Goal: Information Seeking & Learning: Check status

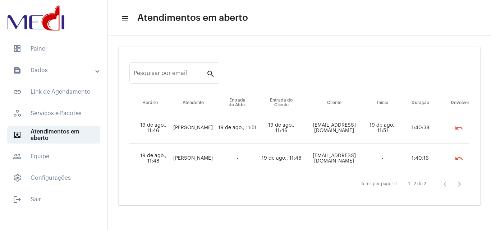
click at [54, 72] on mat-panel-title "text_snippet_outlined Dados" at bounding box center [54, 70] width 83 height 9
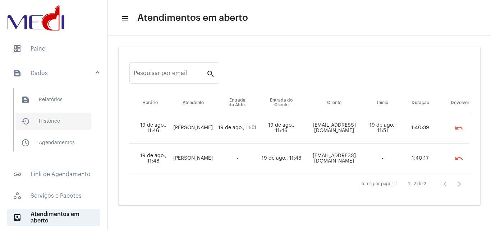
click at [54, 123] on span "history_outlined Histórico" at bounding box center [53, 121] width 76 height 17
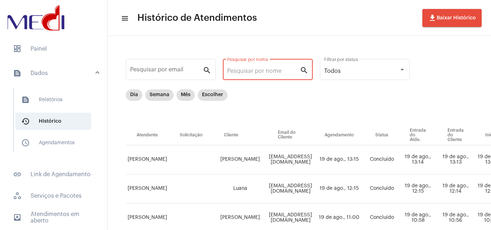
click at [260, 71] on input "Pesquisar por nome" at bounding box center [263, 71] width 73 height 6
paste input "TASSIA SILVA DE MELO"
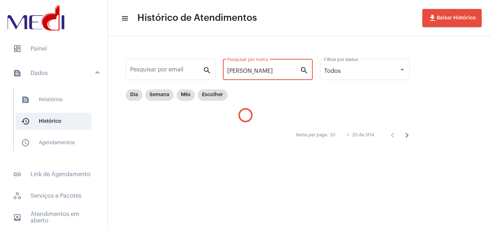
type input "TASSIA SILVA DE MELO"
click at [252, 74] on div "TASSIA SILVA DE MELO Pesquisar por nome" at bounding box center [263, 68] width 73 height 23
click at [253, 73] on input "TASSIA SILVA DE MELO" at bounding box center [263, 71] width 73 height 6
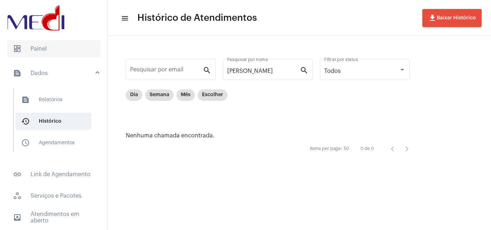
click at [50, 49] on span "dashboard Painel" at bounding box center [53, 48] width 93 height 17
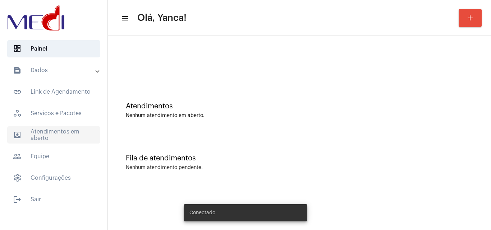
click at [70, 131] on span "outbox_outline Atendimentos em aberto" at bounding box center [53, 134] width 93 height 17
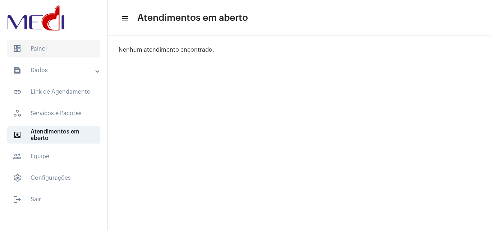
click at [57, 50] on span "dashboard Painel" at bounding box center [53, 48] width 93 height 17
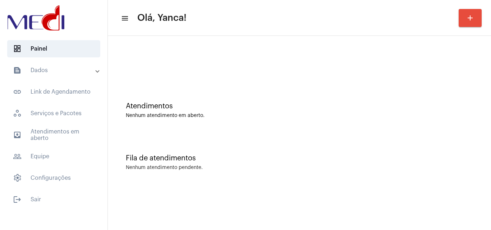
click at [69, 82] on mat-accordion "text_snippet_outlined Dados text_snippet_outlined Relatórios history_outlined H…" at bounding box center [53, 124] width 107 height 125
click at [74, 72] on mat-panel-title "text_snippet_outlined Dados" at bounding box center [54, 70] width 83 height 9
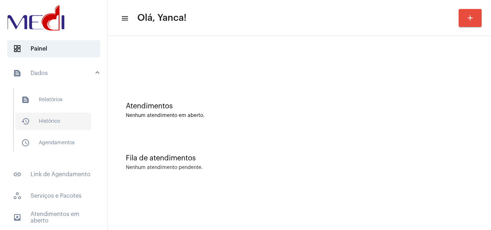
click at [64, 117] on span "history_outlined Histórico" at bounding box center [53, 121] width 76 height 17
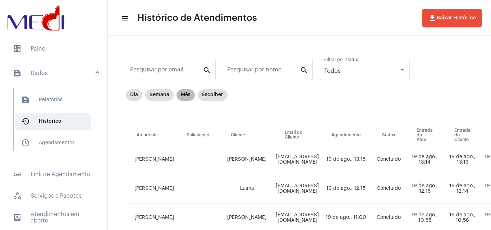
click at [186, 94] on mat-chip "Mês" at bounding box center [185, 94] width 18 height 11
click at [261, 70] on input "Pesquisar por nome" at bounding box center [263, 71] width 73 height 6
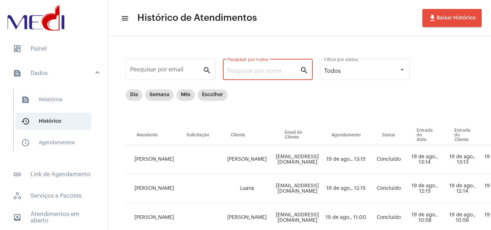
paste input "LARISSA CAVALCANTE BOMFIM"
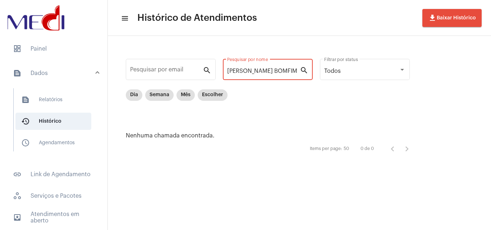
drag, startPoint x: 240, startPoint y: 68, endPoint x: 488, endPoint y: 80, distance: 248.4
click at [489, 80] on div "Pesquisar por email search LARISSA CAVALCANTE BOMFIM Pesquisar por nome search …" at bounding box center [299, 106] width 383 height 141
type input "L"
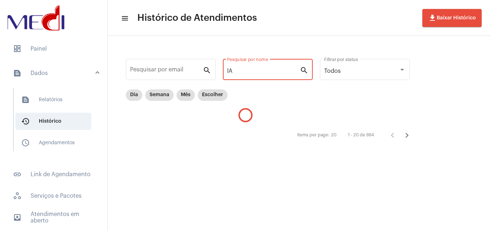
type input "l"
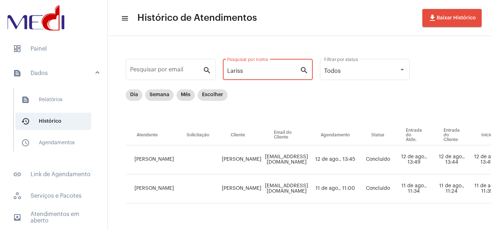
type input "Larissa"
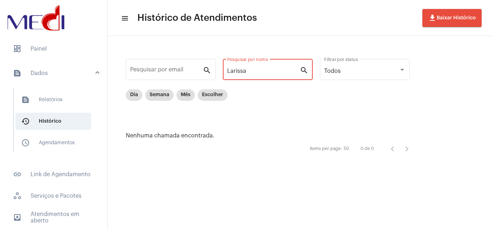
drag, startPoint x: 254, startPoint y: 71, endPoint x: 89, endPoint y: 78, distance: 165.0
click at [89, 81] on mat-sidenav-container "dashboard Painel text_snippet_outlined Dados text_snippet_outlined Relatórios h…" at bounding box center [245, 115] width 491 height 230
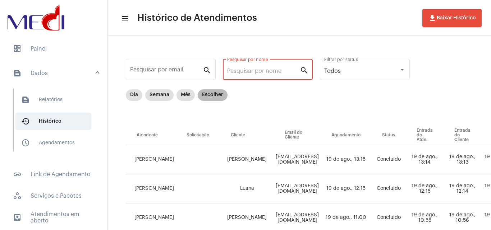
click at [203, 98] on mat-chip "Escolher" at bounding box center [213, 94] width 30 height 11
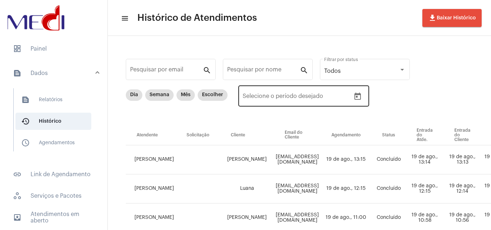
click at [362, 88] on div "Data de início – Selecione o período desejado" at bounding box center [303, 95] width 131 height 23
click at [358, 94] on icon "Open calendar" at bounding box center [357, 96] width 6 height 7
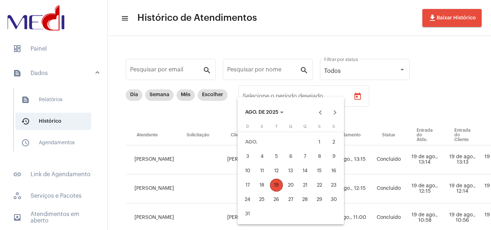
click at [306, 169] on div "14" at bounding box center [304, 170] width 13 height 13
type input "14/08/2025"
click at [317, 167] on div "15" at bounding box center [319, 170] width 13 height 13
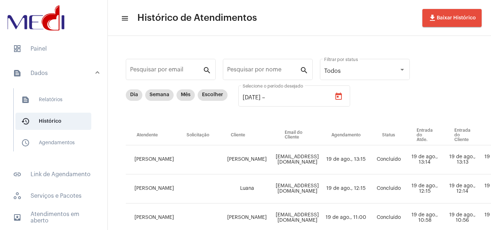
type input "15/08/2025"
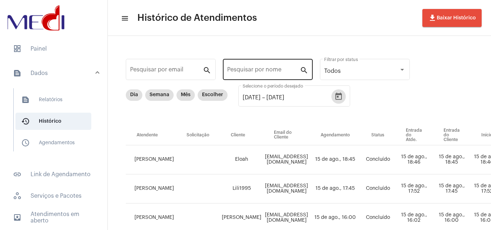
click at [265, 67] on div "Pesquisar por nome" at bounding box center [263, 68] width 73 height 23
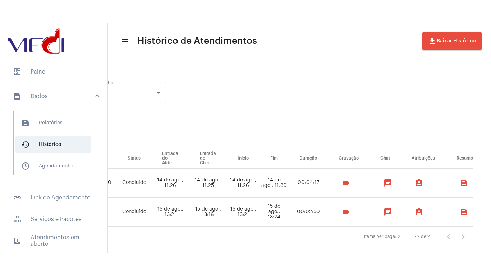
scroll to position [0, 263]
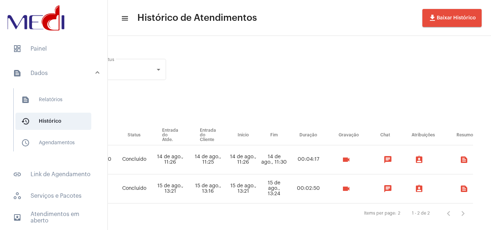
type input "LARISS"
click at [342, 192] on mat-icon "videocam" at bounding box center [346, 189] width 9 height 9
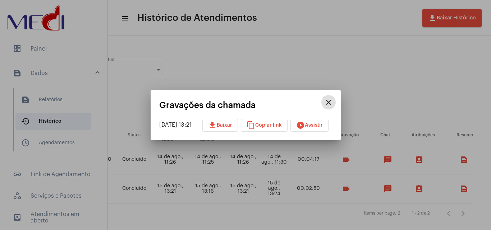
click at [305, 122] on mat-icon "play_circle_filled" at bounding box center [300, 125] width 9 height 9
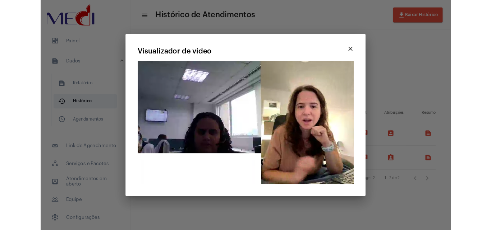
scroll to position [0, 258]
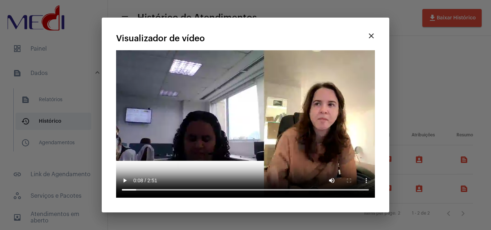
click at [369, 36] on mat-icon "close" at bounding box center [371, 36] width 9 height 9
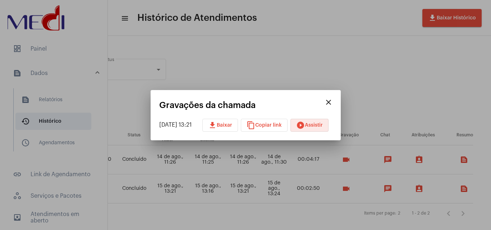
drag, startPoint x: 197, startPoint y: 62, endPoint x: 95, endPoint y: 82, distance: 104.2
click at [197, 63] on div at bounding box center [245, 115] width 491 height 230
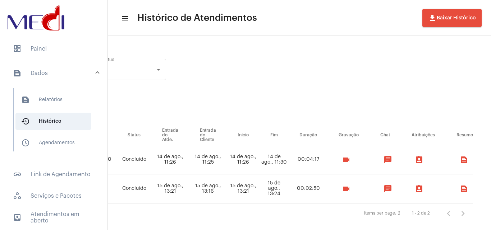
drag, startPoint x: 60, startPoint y: 142, endPoint x: 175, endPoint y: 164, distance: 116.6
click at [60, 142] on span "schedule_outlined Agendamentos" at bounding box center [53, 142] width 76 height 17
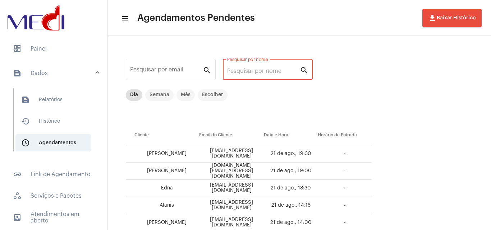
click at [251, 69] on input "Pesquisar por nome" at bounding box center [263, 71] width 73 height 6
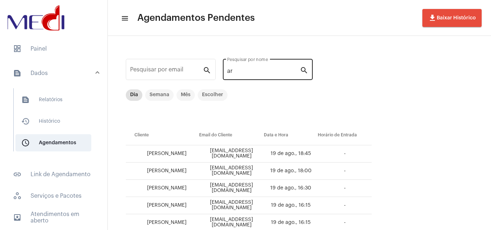
click at [242, 68] on input "ar" at bounding box center [263, 71] width 73 height 6
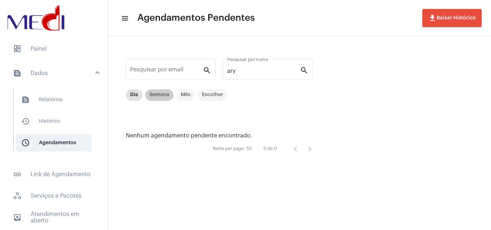
click at [159, 92] on mat-chip "Semana" at bounding box center [159, 94] width 28 height 11
click at [246, 71] on input "ary" at bounding box center [263, 71] width 73 height 6
type input "aryelle"
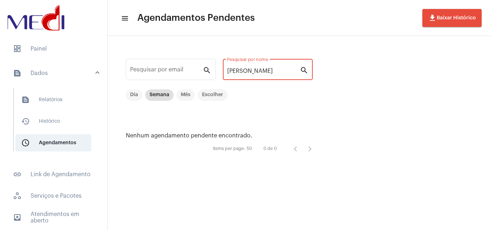
drag, startPoint x: 259, startPoint y: 71, endPoint x: 0, endPoint y: 6, distance: 267.2
click at [0, 6] on mat-sidenav-container "dashboard Painel text_snippet_outlined Dados text_snippet_outlined Relatórios h…" at bounding box center [245, 115] width 491 height 230
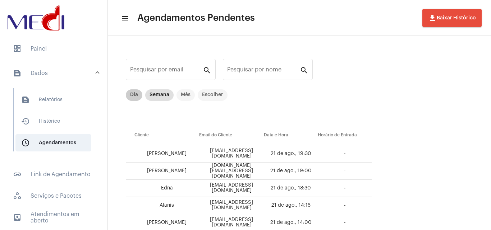
click at [131, 90] on mat-chip "Dia" at bounding box center [134, 94] width 17 height 11
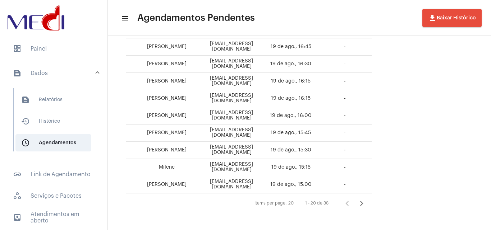
scroll to position [298, 0]
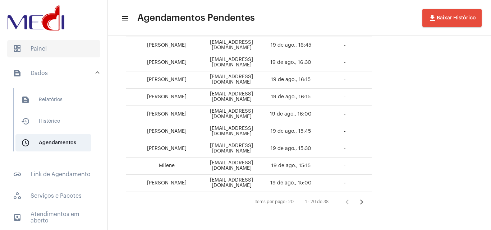
click at [48, 48] on span "dashboard Painel" at bounding box center [53, 48] width 93 height 17
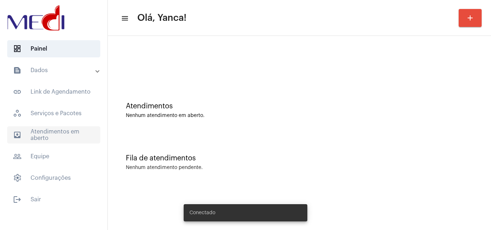
click at [49, 129] on span "outbox_outline Atendimentos em aberto" at bounding box center [53, 134] width 93 height 17
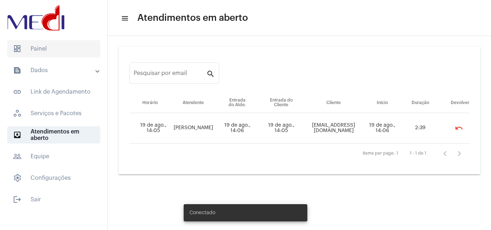
drag, startPoint x: 46, startPoint y: 48, endPoint x: 61, endPoint y: 54, distance: 16.5
click at [46, 48] on span "dashboard Painel" at bounding box center [53, 48] width 93 height 17
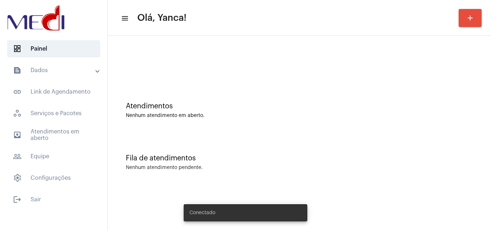
click at [75, 69] on mat-panel-title "text_snippet_outlined Dados" at bounding box center [54, 70] width 83 height 9
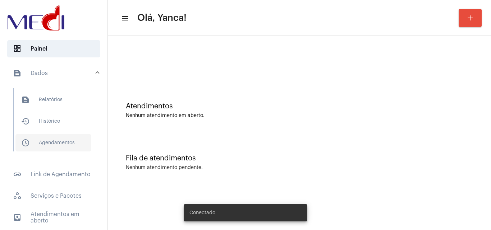
click at [80, 147] on span "schedule_outlined Agendamentos" at bounding box center [53, 142] width 76 height 17
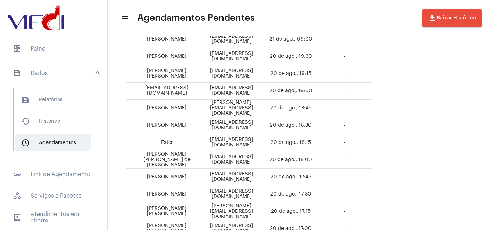
scroll to position [298, 0]
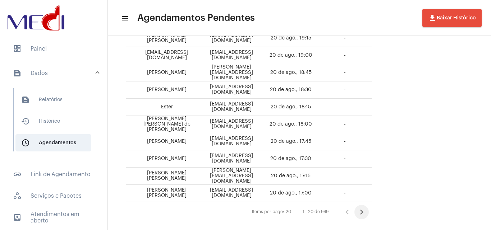
click at [366, 207] on icon "Próxima página" at bounding box center [361, 212] width 10 height 10
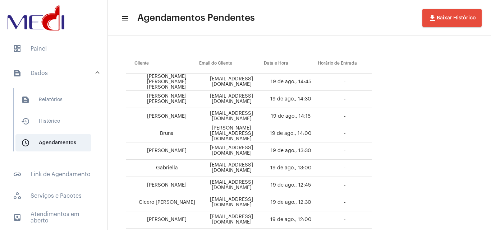
scroll to position [246, 0]
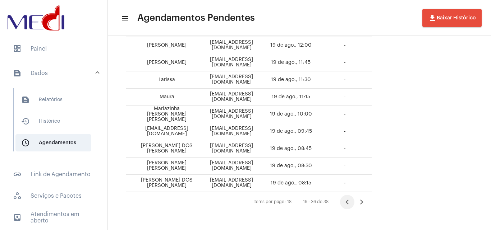
click at [348, 202] on icon "Página anterior" at bounding box center [346, 202] width 3 height 5
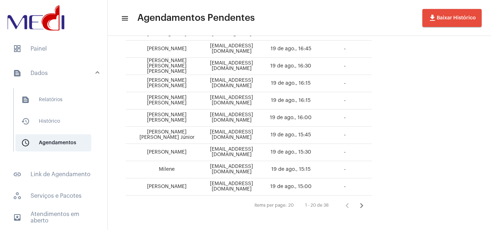
scroll to position [298, 0]
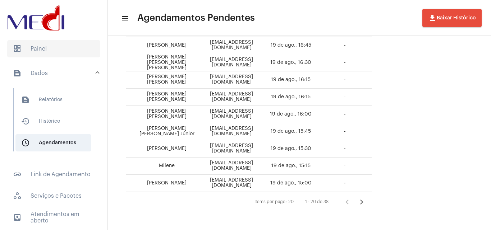
click at [48, 48] on span "dashboard Painel" at bounding box center [53, 48] width 93 height 17
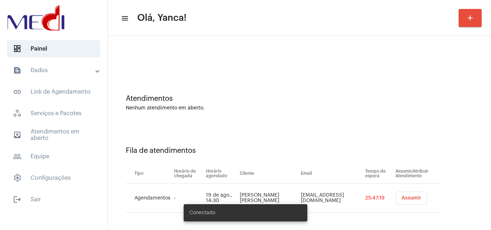
scroll to position [10, 0]
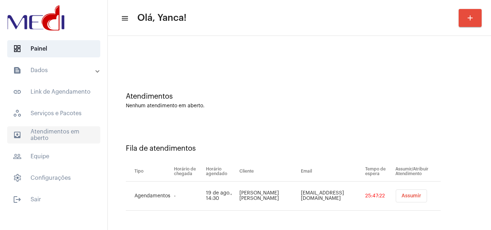
click at [65, 133] on span "outbox_outline Atendimentos em aberto" at bounding box center [53, 134] width 93 height 17
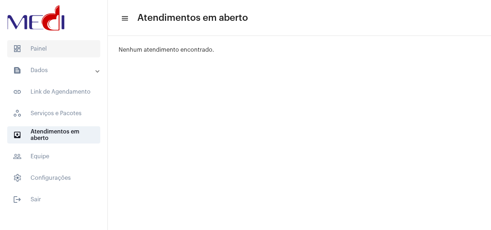
click at [60, 44] on span "dashboard Painel" at bounding box center [53, 48] width 93 height 17
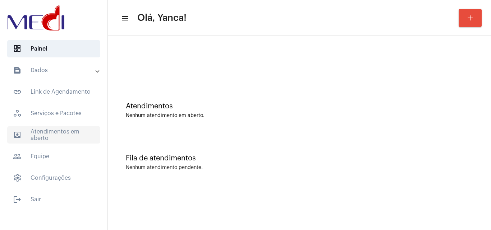
click at [71, 138] on span "outbox_outline Atendimentos em aberto" at bounding box center [53, 134] width 93 height 17
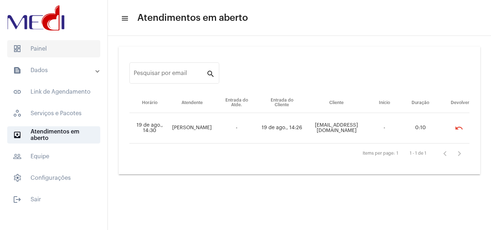
click at [59, 49] on span "dashboard Painel" at bounding box center [53, 48] width 93 height 17
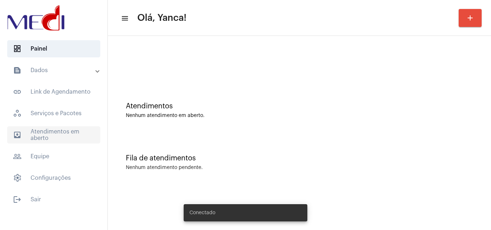
click at [51, 127] on span "outbox_outline Atendimentos em aberto" at bounding box center [53, 134] width 93 height 17
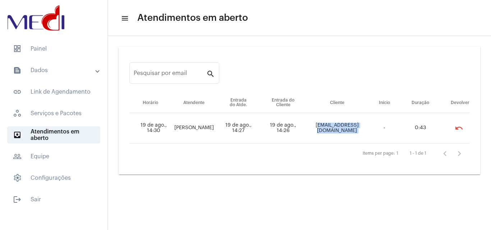
drag, startPoint x: 303, startPoint y: 125, endPoint x: 370, endPoint y: 131, distance: 66.7
click at [370, 131] on tr "19 de ago., 14:30 Karen Gonzaga 19 de ago., 14:27 19 de ago., 14:26 katia.viana…" at bounding box center [299, 128] width 340 height 31
copy td "[EMAIL_ADDRESS][DOMAIN_NAME]"
click at [255, 175] on div "Pesquisar por email search Horário Atendente Entrada do Atde. Entrada do Client…" at bounding box center [299, 111] width 376 height 142
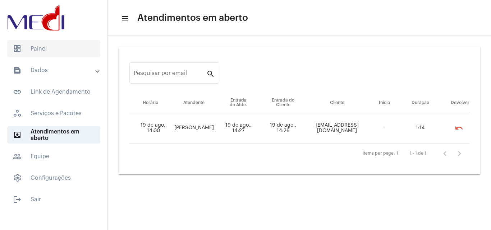
click at [64, 49] on span "dashboard Painel" at bounding box center [53, 48] width 93 height 17
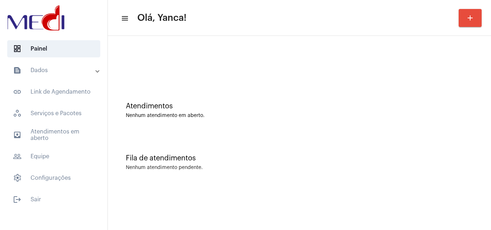
click at [68, 68] on mat-panel-title "text_snippet_outlined Dados" at bounding box center [54, 70] width 83 height 9
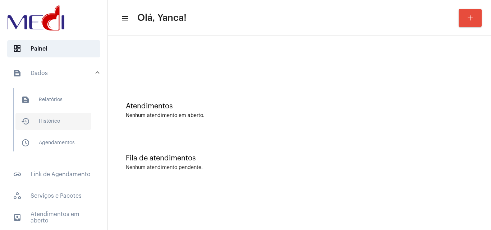
click at [48, 122] on span "history_outlined Histórico" at bounding box center [53, 121] width 76 height 17
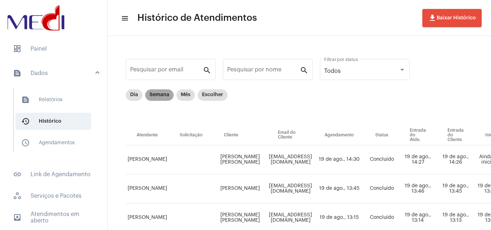
click at [157, 92] on mat-chip "Semana" at bounding box center [159, 94] width 28 height 11
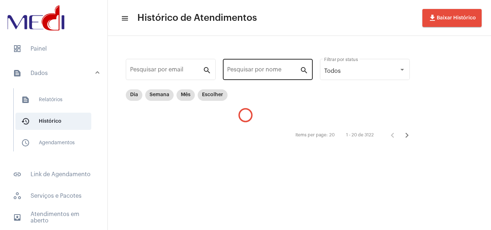
click at [244, 70] on input "Pesquisar por nome" at bounding box center [263, 71] width 73 height 6
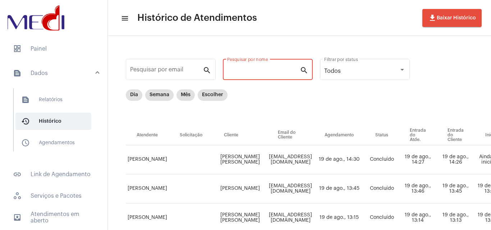
paste input "[PERSON_NAME]"
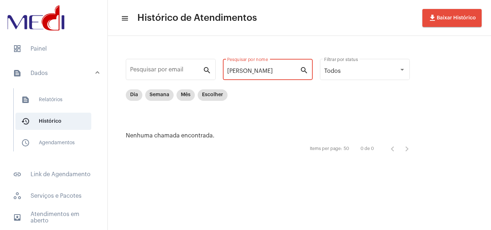
scroll to position [0, 18]
drag, startPoint x: 233, startPoint y: 68, endPoint x: 436, endPoint y: 90, distance: 204.8
click at [436, 90] on div "Pesquisar por email search [PERSON_NAME] Pesquisar por nome search Todos Filtra…" at bounding box center [299, 106] width 383 height 141
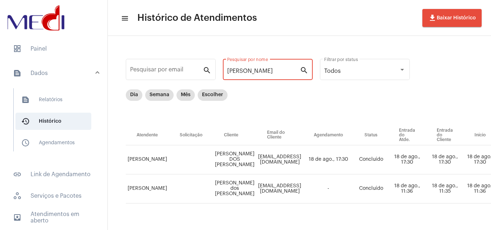
type input "[PERSON_NAME]"
drag, startPoint x: 277, startPoint y: 71, endPoint x: 133, endPoint y: 66, distance: 144.1
click at [77, 56] on mat-sidenav-container "dashboard Painel text_snippet_outlined Dados text_snippet_outlined Relatórios h…" at bounding box center [245, 115] width 491 height 230
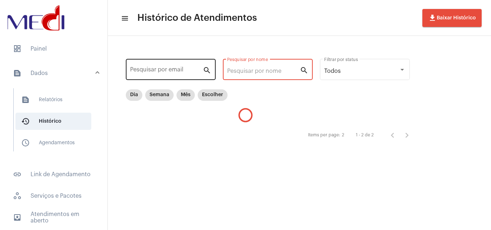
click at [165, 71] on input "Pesquisar por email" at bounding box center [166, 71] width 73 height 6
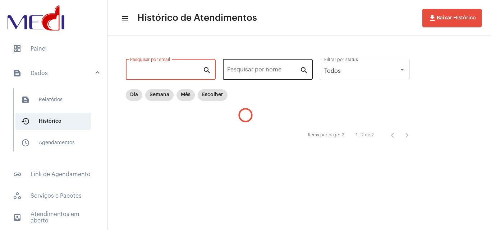
paste input "dudsjrsilva@gmail.com"
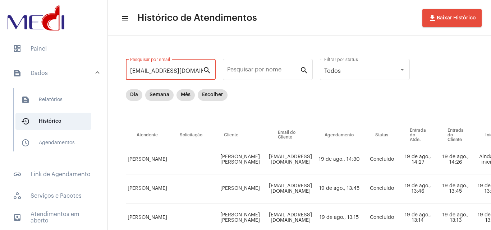
type input "dudsjrsilva@gmail.com"
click at [210, 68] on div "dudsjrsilva@gmail.com Pesquisar por email search" at bounding box center [171, 68] width 90 height 23
click at [189, 72] on input "dudsjrsilva@gmail.com" at bounding box center [166, 71] width 73 height 6
drag, startPoint x: 194, startPoint y: 69, endPoint x: 0, endPoint y: 56, distance: 194.4
click at [0, 56] on mat-sidenav-container "dashboard Painel text_snippet_outlined Dados text_snippet_outlined Relatórios h…" at bounding box center [245, 115] width 491 height 230
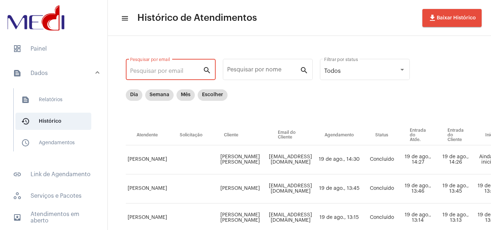
click at [183, 72] on input "Pesquisar por email" at bounding box center [166, 71] width 73 height 6
paste input "dudsjrsilva@gmail.com"
type input "dudsjrsilva@gmail.com"
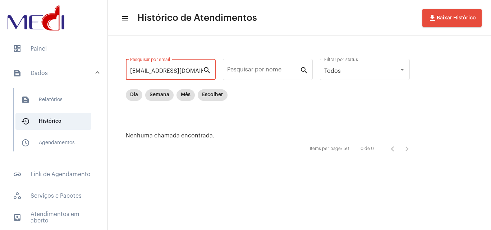
drag, startPoint x: 196, startPoint y: 70, endPoint x: 0, endPoint y: 59, distance: 196.8
click at [0, 59] on mat-sidenav-container "dashboard Painel text_snippet_outlined Dados text_snippet_outlined Relatórios h…" at bounding box center [245, 115] width 491 height 230
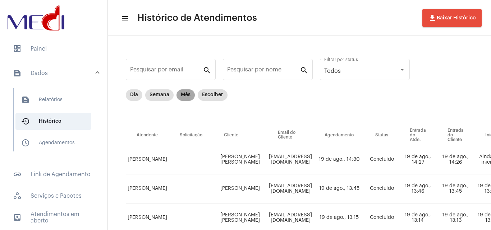
click at [190, 94] on mat-chip "Mês" at bounding box center [185, 94] width 18 height 11
click at [198, 95] on mat-chip "Escolher" at bounding box center [213, 94] width 30 height 11
click at [206, 99] on mat-chip "Escolher" at bounding box center [213, 94] width 30 height 11
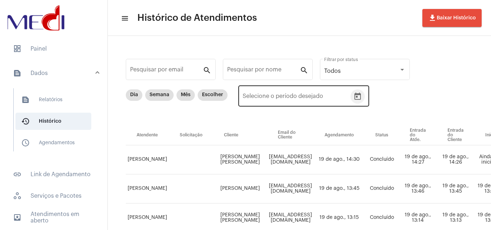
click at [358, 98] on icon "Open calendar" at bounding box center [357, 96] width 9 height 9
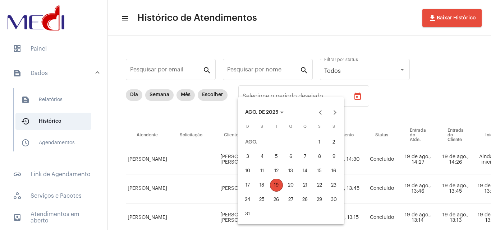
click at [323, 170] on div "15" at bounding box center [319, 170] width 13 height 13
type input "15/08/2025"
click at [323, 170] on div "15" at bounding box center [319, 170] width 13 height 13
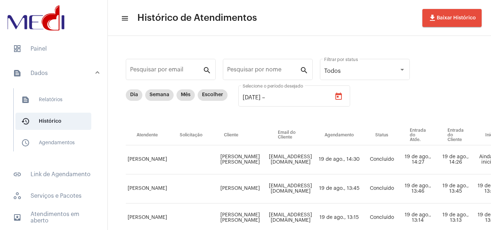
type input "15/08/2025"
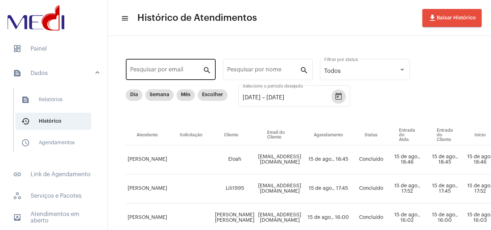
click at [185, 70] on input "Pesquisar por email" at bounding box center [166, 71] width 73 height 6
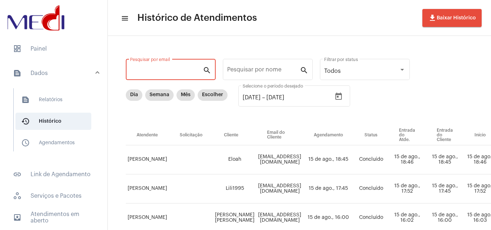
paste input "dudsjrsilva@gmail.com"
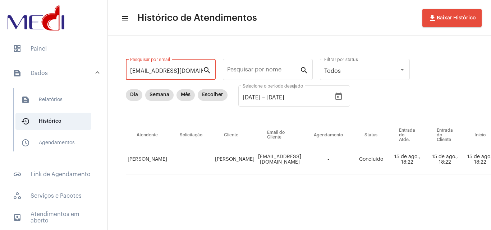
scroll to position [0, 241]
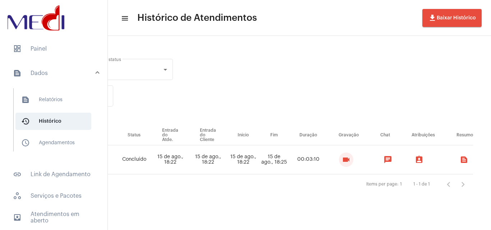
click at [340, 160] on button "videocam" at bounding box center [346, 160] width 14 height 14
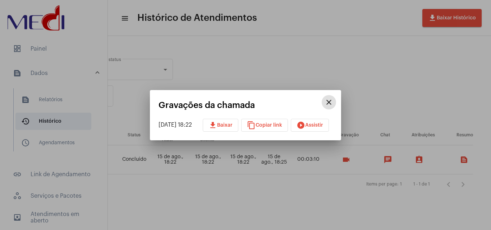
drag, startPoint x: 240, startPoint y: 126, endPoint x: 238, endPoint y: 130, distance: 4.5
click at [238, 130] on button "download Baixar" at bounding box center [221, 125] width 36 height 13
drag, startPoint x: 339, startPoint y: 98, endPoint x: 343, endPoint y: 189, distance: 90.6
click at [333, 98] on mat-icon "close" at bounding box center [328, 102] width 9 height 9
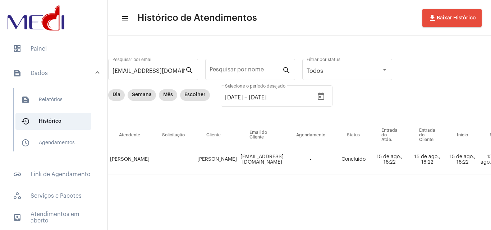
scroll to position [0, 0]
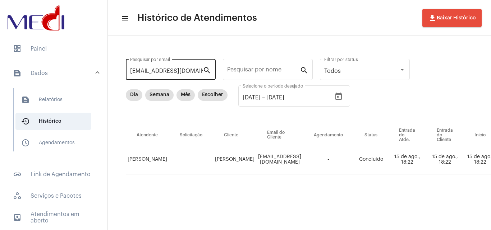
drag, startPoint x: 129, startPoint y: 68, endPoint x: 133, endPoint y: 70, distance: 4.3
click at [132, 69] on div "dudsjrsilva@gmail.com Pesquisar por email search" at bounding box center [171, 68] width 90 height 23
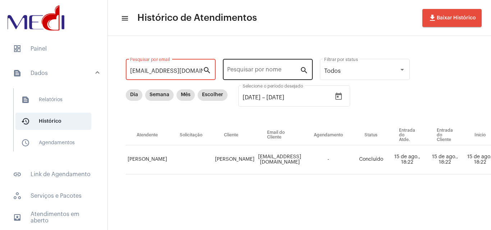
drag, startPoint x: 131, startPoint y: 70, endPoint x: 258, endPoint y: 79, distance: 127.1
click at [258, 79] on div "dudsjrsilva@gmail.com Pesquisar por email search Pesquisar por nome search Todo…" at bounding box center [417, 124] width 605 height 162
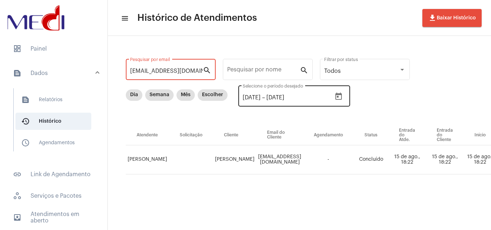
paste input "crismesquita36"
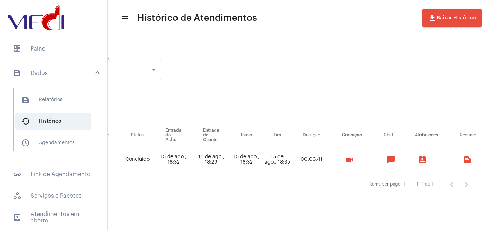
scroll to position [0, 249]
type input "crismesquita36@gmail.com"
click at [350, 159] on mat-icon "videocam" at bounding box center [348, 159] width 9 height 9
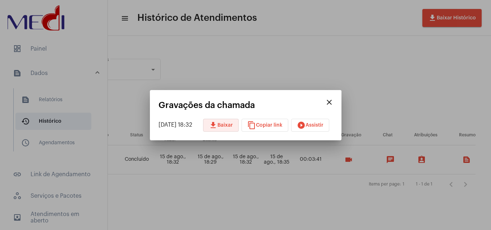
click at [222, 122] on button "download Baixar" at bounding box center [221, 125] width 36 height 13
drag, startPoint x: 339, startPoint y: 106, endPoint x: 198, endPoint y: 80, distance: 143.5
click at [333, 106] on mat-icon "close" at bounding box center [329, 102] width 9 height 9
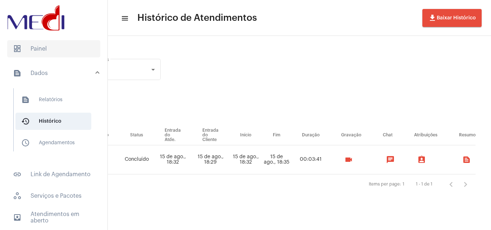
click at [48, 46] on span "dashboard Painel" at bounding box center [53, 48] width 93 height 17
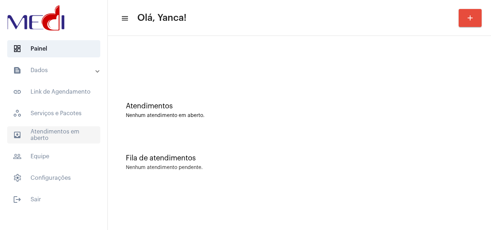
click at [49, 135] on span "outbox_outline Atendimentos em aberto" at bounding box center [53, 134] width 93 height 17
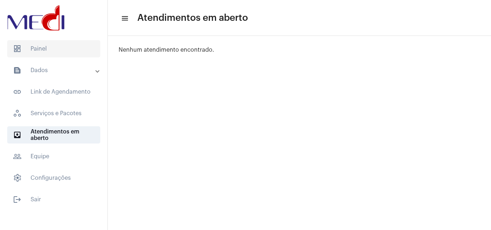
click at [37, 43] on span "dashboard Painel" at bounding box center [53, 48] width 93 height 17
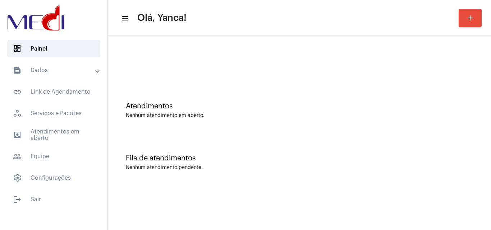
drag, startPoint x: 53, startPoint y: 132, endPoint x: 163, endPoint y: 139, distance: 110.1
click at [53, 132] on span "outbox_outline Atendimentos em aberto" at bounding box center [53, 134] width 93 height 17
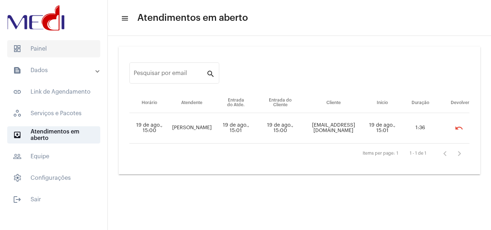
click at [67, 53] on span "dashboard Painel" at bounding box center [53, 48] width 93 height 17
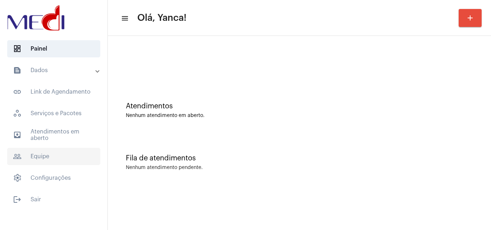
click at [70, 153] on span "people_outline Equipe" at bounding box center [53, 156] width 93 height 17
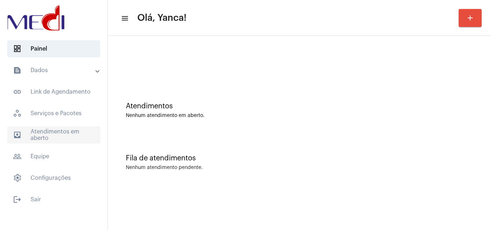
click at [77, 138] on span "outbox_outline Atendimentos em aberto" at bounding box center [53, 134] width 93 height 17
click at [56, 134] on span "outbox_outline Atendimentos em aberto" at bounding box center [53, 134] width 93 height 17
click at [51, 129] on span "outbox_outline Atendimentos em aberto" at bounding box center [53, 134] width 93 height 17
click at [56, 134] on span "outbox_outline Atendimentos em aberto" at bounding box center [53, 134] width 93 height 17
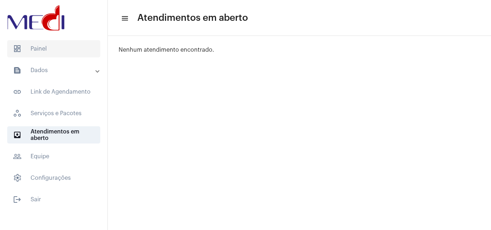
click at [55, 47] on span "dashboard Painel" at bounding box center [53, 48] width 93 height 17
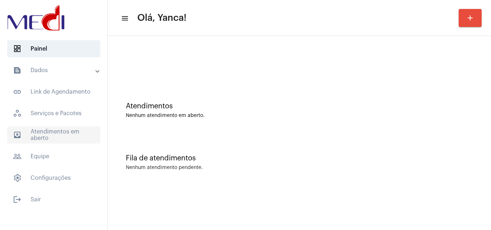
click at [71, 129] on span "outbox_outline Atendimentos em aberto" at bounding box center [53, 134] width 93 height 17
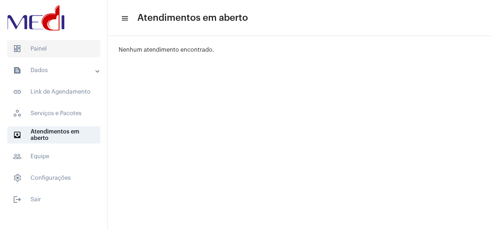
click at [59, 48] on span "dashboard Painel" at bounding box center [53, 48] width 93 height 17
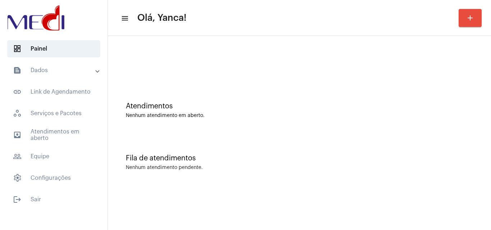
drag, startPoint x: 62, startPoint y: 134, endPoint x: 235, endPoint y: 193, distance: 183.0
click at [62, 135] on span "outbox_outline Atendimentos em aberto" at bounding box center [53, 134] width 93 height 17
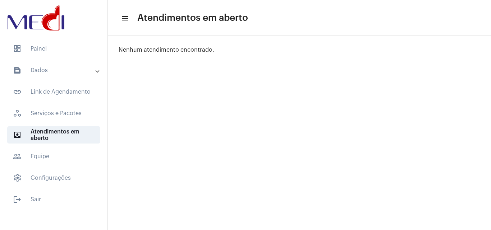
click at [45, 57] on span "dashboard Painel" at bounding box center [53, 48] width 93 height 17
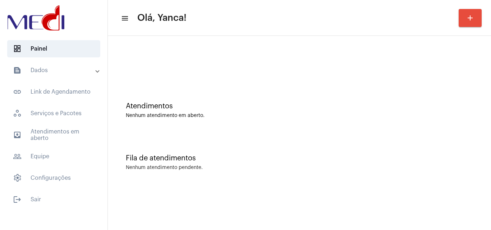
click at [61, 72] on mat-panel-title "text_snippet_outlined Dados" at bounding box center [54, 70] width 83 height 9
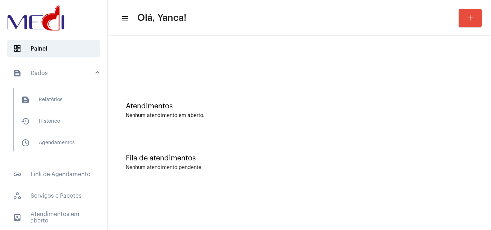
click at [57, 73] on mat-panel-title "text_snippet_outlined Dados" at bounding box center [54, 73] width 83 height 9
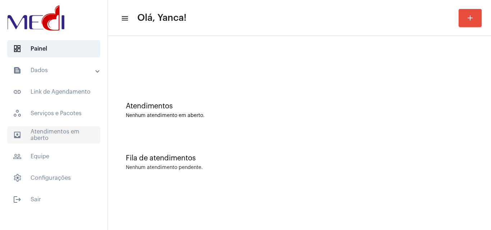
click at [82, 134] on span "outbox_outline Atendimentos em aberto" at bounding box center [53, 134] width 93 height 17
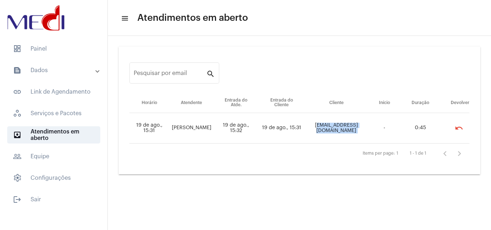
drag, startPoint x: 292, startPoint y: 128, endPoint x: 371, endPoint y: 131, distance: 79.4
click at [371, 131] on tr "19 de ago., 15:31 [PERSON_NAME] 19 de ago., 15:32 19 de ago., 15:31 [EMAIL_ADDR…" at bounding box center [299, 128] width 340 height 31
copy td "[EMAIL_ADDRESS][DOMAIN_NAME]"
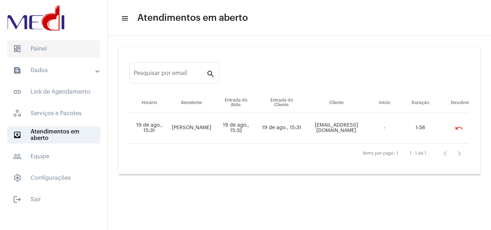
click at [56, 49] on span "dashboard Painel" at bounding box center [53, 48] width 93 height 17
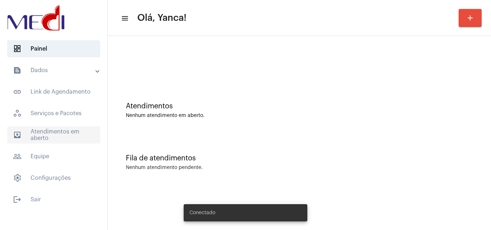
click at [64, 130] on span "outbox_outline Atendimentos em aberto" at bounding box center [53, 134] width 93 height 17
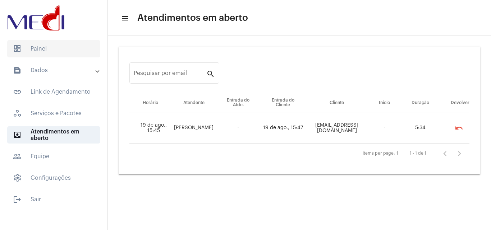
click at [55, 43] on span "dashboard Painel" at bounding box center [53, 48] width 93 height 17
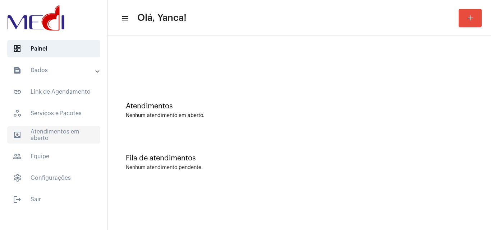
click at [78, 130] on span "outbox_outline Atendimentos em aberto" at bounding box center [53, 134] width 93 height 17
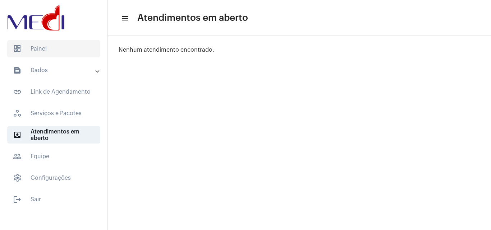
click at [67, 45] on span "dashboard Painel" at bounding box center [53, 48] width 93 height 17
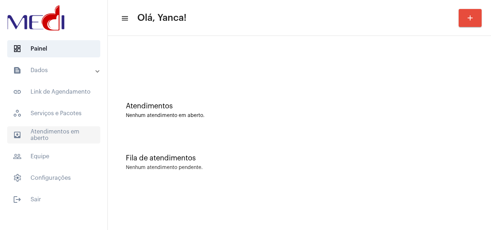
click at [61, 140] on span "outbox_outline Atendimentos em aberto" at bounding box center [53, 134] width 93 height 17
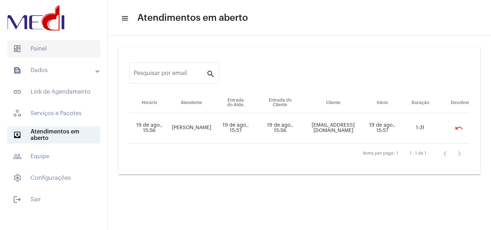
click at [56, 46] on span "dashboard Painel" at bounding box center [53, 48] width 93 height 17
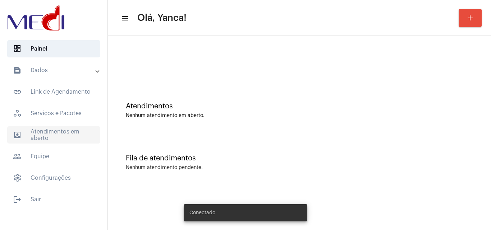
click at [73, 135] on span "outbox_outline Atendimentos em aberto" at bounding box center [53, 134] width 93 height 17
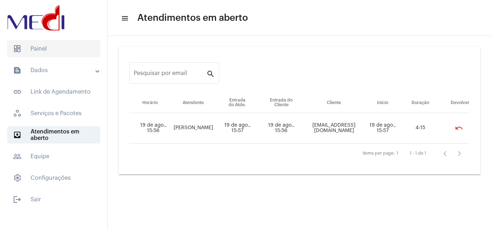
click at [56, 46] on span "dashboard Painel" at bounding box center [53, 48] width 93 height 17
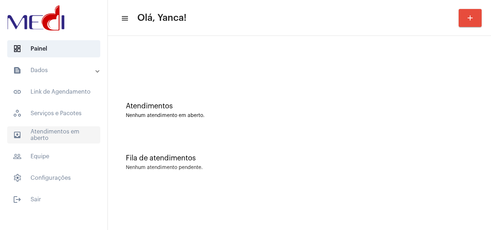
click at [56, 141] on span "outbox_outline Atendimentos em aberto" at bounding box center [53, 134] width 93 height 17
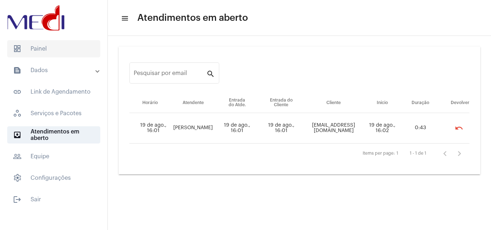
click at [32, 51] on span "dashboard Painel" at bounding box center [53, 48] width 93 height 17
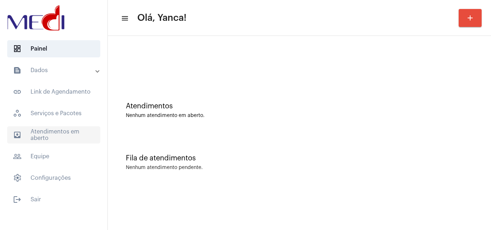
click at [57, 139] on span "outbox_outline Atendimentos em aberto" at bounding box center [53, 134] width 93 height 17
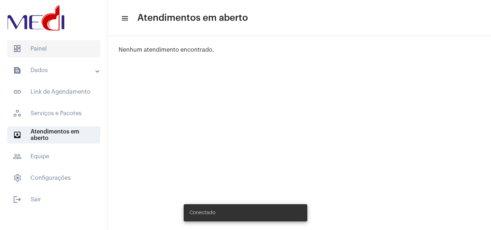
click at [65, 45] on span "dashboard Painel" at bounding box center [53, 48] width 93 height 17
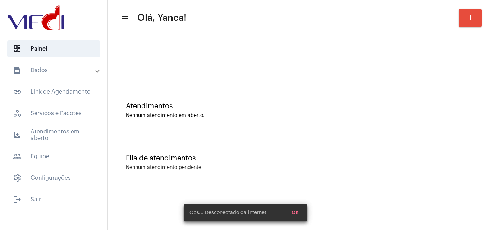
click at [294, 212] on button "OK" at bounding box center [294, 212] width 19 height 13
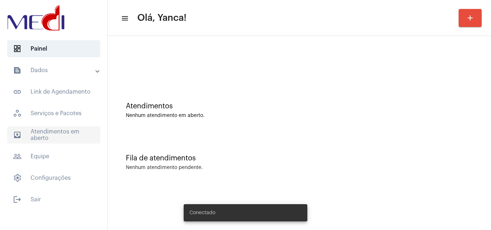
click at [76, 132] on span "outbox_outline Atendimentos em aberto" at bounding box center [53, 134] width 93 height 17
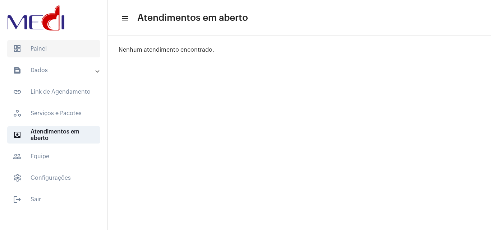
click at [89, 50] on span "dashboard Painel" at bounding box center [53, 48] width 93 height 17
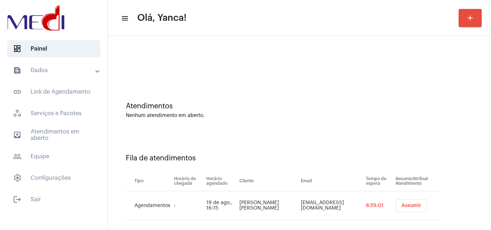
scroll to position [10, 0]
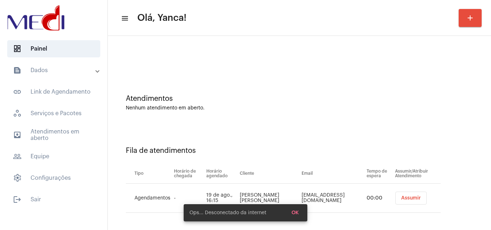
scroll to position [10, 0]
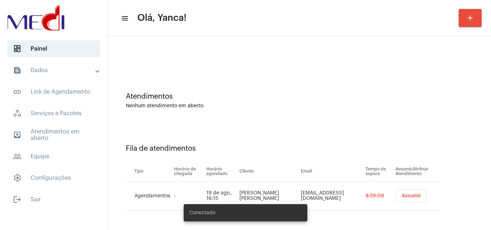
click at [297, 214] on div "Conectado" at bounding box center [245, 213] width 141 height 34
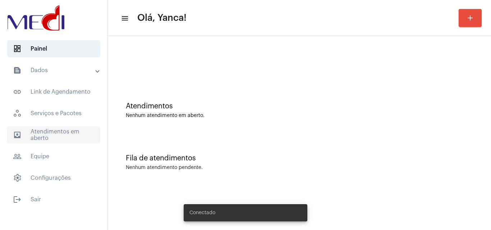
click at [44, 129] on span "outbox_outline Atendimentos em aberto" at bounding box center [53, 134] width 93 height 17
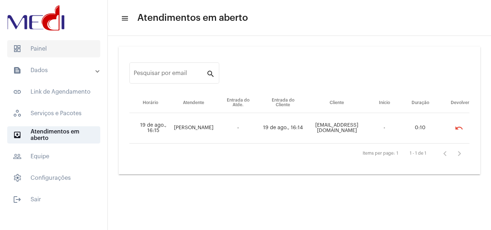
click at [56, 52] on span "dashboard Painel" at bounding box center [53, 48] width 93 height 17
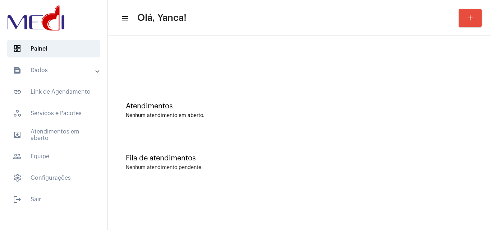
click at [41, 125] on mat-accordion "text_snippet_outlined Dados text_snippet_outlined Relatórios history_outlined H…" at bounding box center [53, 124] width 107 height 125
click at [40, 131] on span "outbox_outline Atendimentos em aberto" at bounding box center [53, 134] width 93 height 17
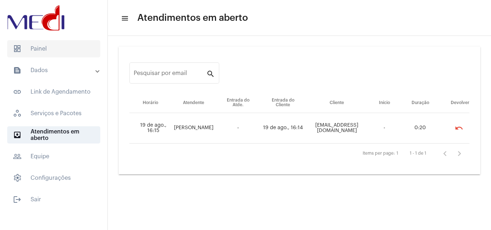
click at [50, 51] on span "dashboard Painel" at bounding box center [53, 48] width 93 height 17
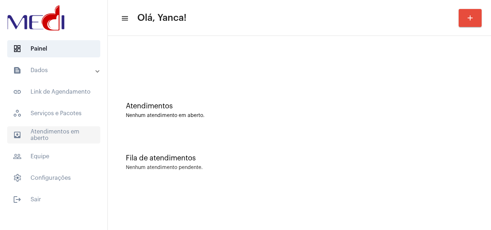
click at [52, 133] on span "outbox_outline Atendimentos em aberto" at bounding box center [53, 134] width 93 height 17
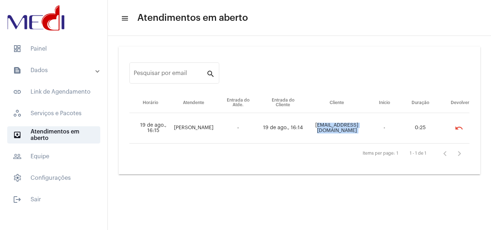
copy td "[EMAIL_ADDRESS][DOMAIN_NAME]"
drag, startPoint x: 368, startPoint y: 127, endPoint x: 298, endPoint y: 126, distance: 69.7
click at [298, 126] on tr "19 de ago., 16:15 Karen Gonzaga - 19 de ago., 16:14 Luisarthurjequie@gmail.com …" at bounding box center [299, 128] width 340 height 31
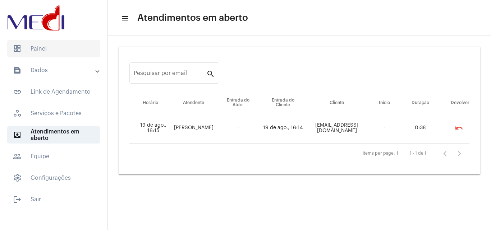
click at [37, 51] on span "dashboard Painel" at bounding box center [53, 48] width 93 height 17
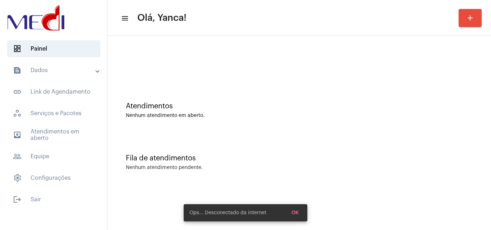
click at [295, 213] on span "OK" at bounding box center [294, 212] width 7 height 5
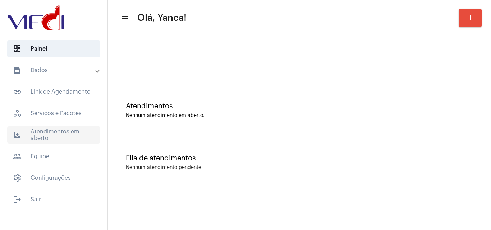
click at [84, 138] on span "outbox_outline Atendimentos em aberto" at bounding box center [53, 134] width 93 height 17
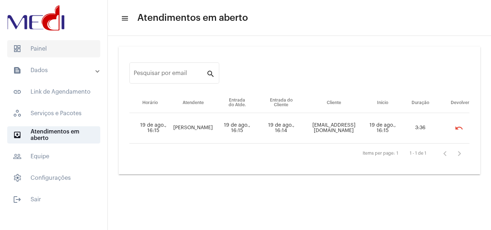
click at [53, 50] on span "dashboard Painel" at bounding box center [53, 48] width 93 height 17
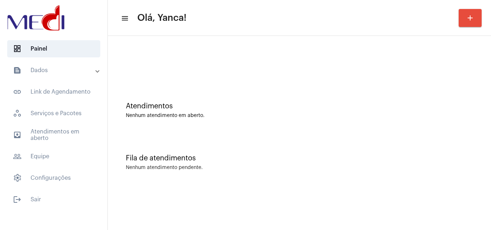
click at [76, 70] on mat-panel-title "text_snippet_outlined Dados" at bounding box center [54, 70] width 83 height 9
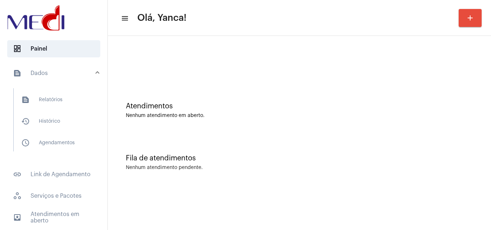
click at [80, 70] on mat-panel-title "text_snippet_outlined Dados" at bounding box center [54, 73] width 83 height 9
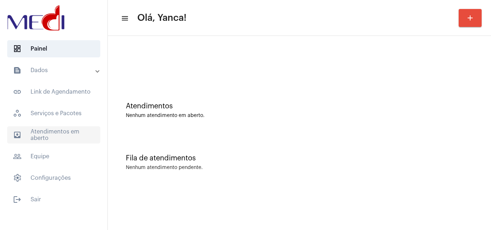
click at [78, 136] on span "outbox_outline Atendimentos em aberto" at bounding box center [53, 134] width 93 height 17
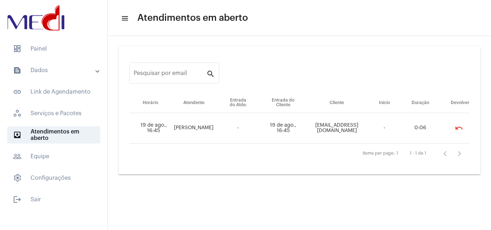
click at [61, 79] on mat-expansion-panel-header "text_snippet_outlined Dados" at bounding box center [55, 70] width 103 height 17
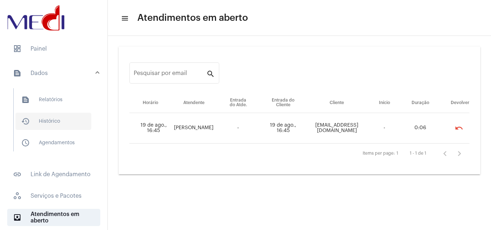
click at [56, 117] on span "history_outlined Histórico" at bounding box center [53, 121] width 76 height 17
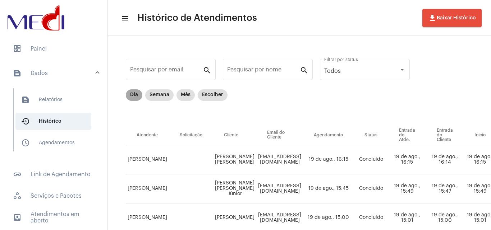
click at [134, 93] on mat-chip "Dia" at bounding box center [134, 94] width 17 height 11
click at [28, 45] on span "dashboard Painel" at bounding box center [53, 48] width 93 height 17
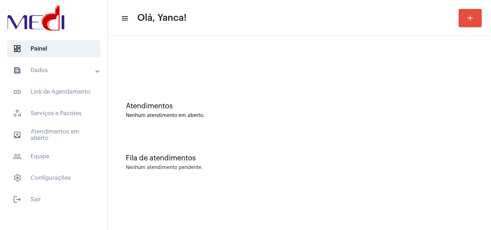
drag, startPoint x: 224, startPoint y: 78, endPoint x: 213, endPoint y: 60, distance: 21.6
click at [225, 79] on div at bounding box center [299, 60] width 376 height 41
